Goal: Task Accomplishment & Management: Manage account settings

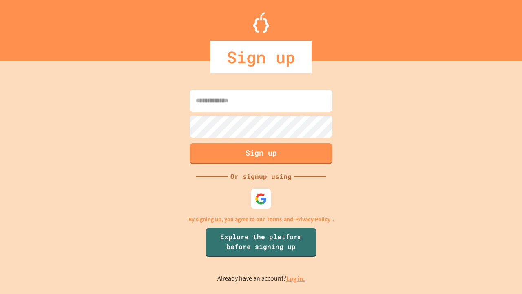
click at [296, 278] on link "Log in." at bounding box center [295, 278] width 19 height 9
